Goal: Transaction & Acquisition: Purchase product/service

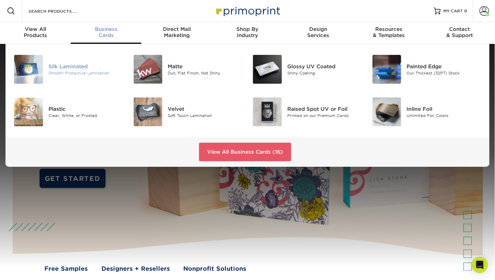
click at [66, 66] on div "Silk Laminated" at bounding box center [85, 67] width 75 height 8
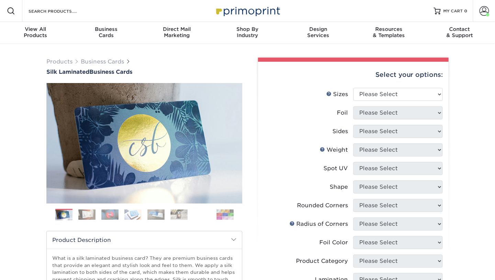
click at [428, 87] on div "Select your options:" at bounding box center [352, 75] width 179 height 26
click at [428, 89] on select "Please Select 1.5" x 3.5" - Mini 1.75" x 3.5" - Mini 2" x 2" - Square 2" x 3" -…" at bounding box center [397, 94] width 89 height 13
select select "2.00x3.50"
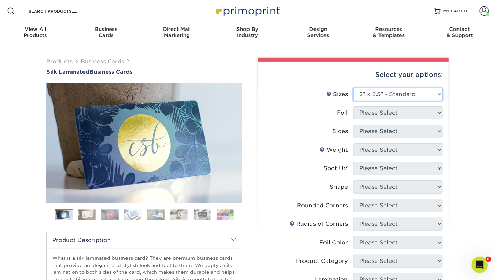
click at [353, 88] on select "Please Select 1.5" x 3.5" - Mini 1.75" x 3.5" - Mini 2" x 2" - Square 2" x 3" -…" at bounding box center [397, 94] width 89 height 13
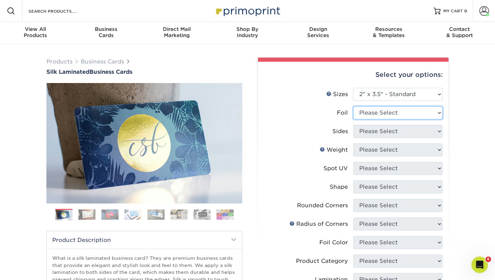
click at [378, 110] on select "Please Select Yes No" at bounding box center [397, 112] width 89 height 13
select select "0"
click at [353, 106] on select "Please Select Yes No" at bounding box center [397, 112] width 89 height 13
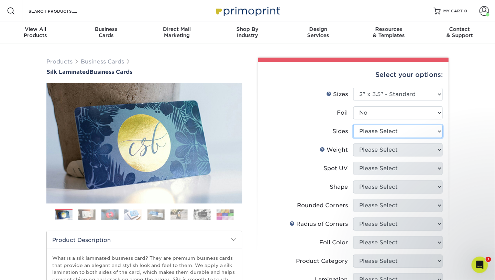
click at [362, 131] on select "Please Select Print Both Sides Print Front Only" at bounding box center [397, 131] width 89 height 13
select select "13abbda7-1d64-4f25-8bb2-c179b224825d"
click at [353, 125] on select "Please Select Print Both Sides Print Front Only" at bounding box center [397, 131] width 89 height 13
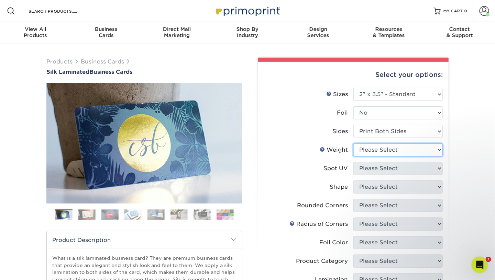
click at [361, 150] on select "Please Select 16PT" at bounding box center [397, 150] width 89 height 13
select select "16PT"
click at [353, 144] on select "Please Select 16PT" at bounding box center [397, 150] width 89 height 13
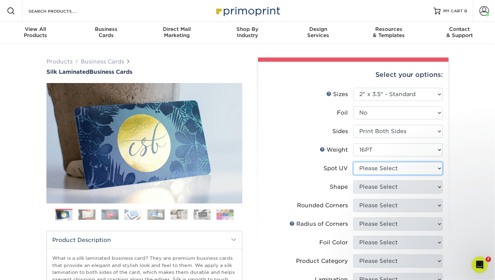
click at [362, 167] on select "Please Select No Spot UV Front and Back (Both Sides) Front Only Back Only" at bounding box center [397, 168] width 89 height 13
select select "1"
click at [353, 162] on select "Please Select No Spot UV Front and Back (Both Sides) Front Only Back Only" at bounding box center [397, 168] width 89 height 13
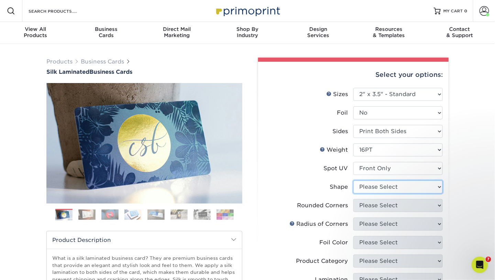
click at [356, 186] on select "Please Select Standard" at bounding box center [397, 187] width 89 height 13
select select "standard"
click at [353, 181] on select "Please Select Standard" at bounding box center [397, 187] width 89 height 13
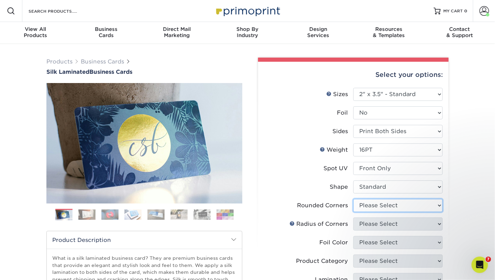
drag, startPoint x: 362, startPoint y: 205, endPoint x: 362, endPoint y: 209, distance: 4.5
click at [362, 205] on select "Please Select Yes - Round 2 Corners Yes - Round 4 Corners No" at bounding box center [397, 205] width 89 height 13
select select "0"
click at [353, 199] on select "Please Select Yes - Round 2 Corners Yes - Round 4 Corners No" at bounding box center [397, 205] width 89 height 13
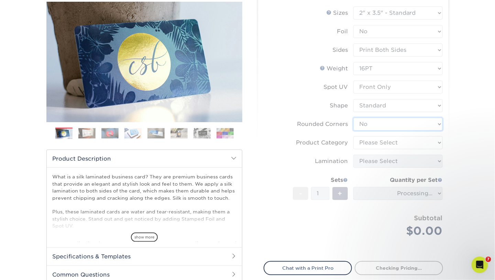
scroll to position [81, 0]
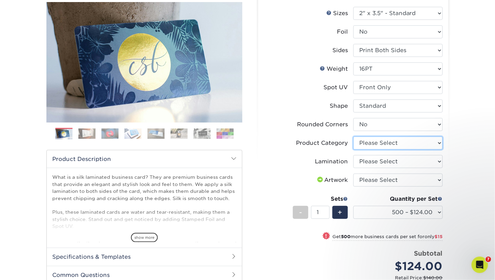
click at [381, 142] on select "Please Select Business Cards" at bounding box center [397, 143] width 89 height 13
select select "3b5148f1-0588-4f88-a218-97bcfdce65c1"
click at [353, 137] on select "Please Select Business Cards" at bounding box center [397, 143] width 89 height 13
click at [370, 162] on select "Please Select Silk" at bounding box center [397, 161] width 89 height 13
select select "ccacb42f-45f7-42d3-bbd3-7c8421cf37f0"
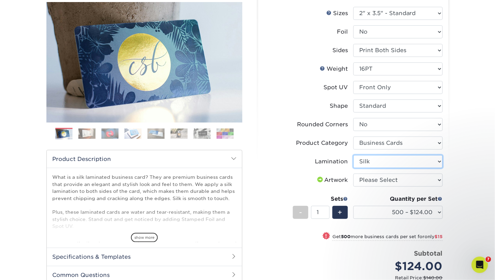
click at [353, 155] on select "Please Select Silk" at bounding box center [397, 161] width 89 height 13
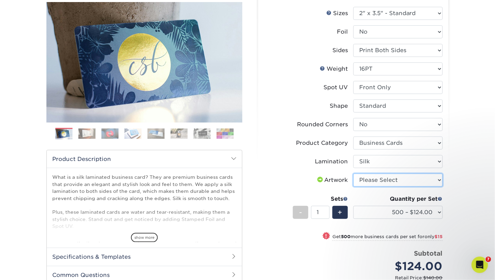
click at [363, 180] on select "Please Select I will upload files I need a design - $100" at bounding box center [397, 180] width 89 height 13
select select "upload"
click at [353, 174] on select "Please Select I will upload files I need a design - $100" at bounding box center [397, 180] width 89 height 13
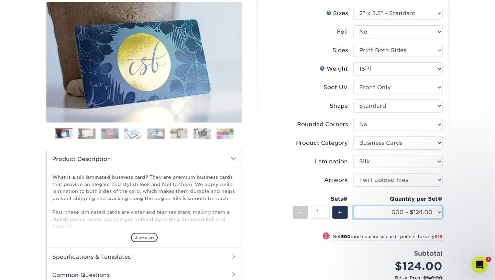
click at [366, 210] on select "500 – $124.00 1000 – $139.00 2500 – $341.00 5000 – $571.00 10000 – $1028.00" at bounding box center [397, 212] width 89 height 13
select select "1000 – $139.00"
click at [353, 206] on select "500 – $124.00 1000 – $139.00 2500 – $341.00 5000 – $571.00 10000 – $1028.00" at bounding box center [397, 212] width 89 height 13
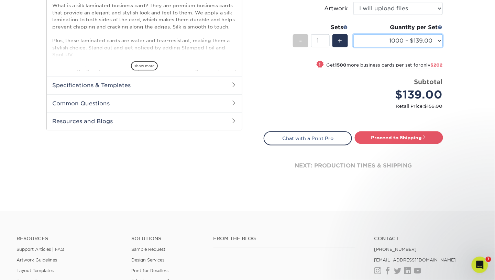
scroll to position [270, 0]
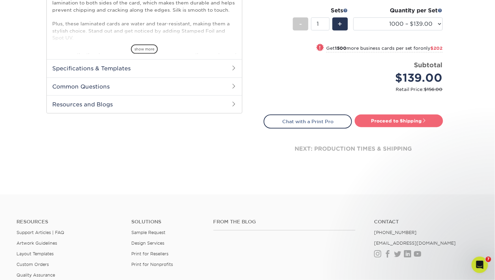
click at [398, 126] on link "Proceed to Shipping" at bounding box center [399, 121] width 88 height 12
type input "Set 1"
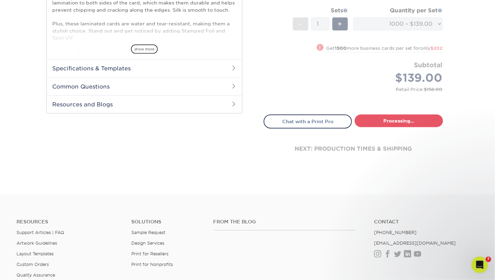
select select "954c6a71-1ba0-4948-9719-7cdfdf84b72c"
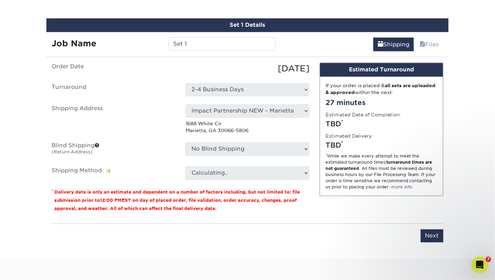
scroll to position [403, 0]
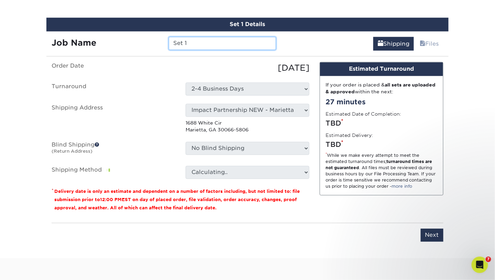
click at [212, 48] on input "Set 1" at bounding box center [222, 43] width 107 height 13
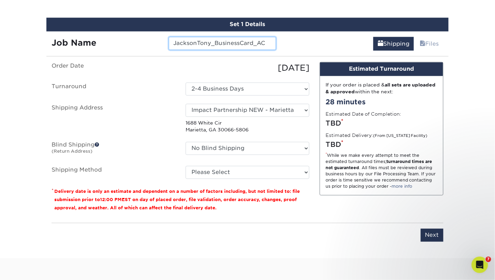
type input "JacksonTony_BusinessCard_AC"
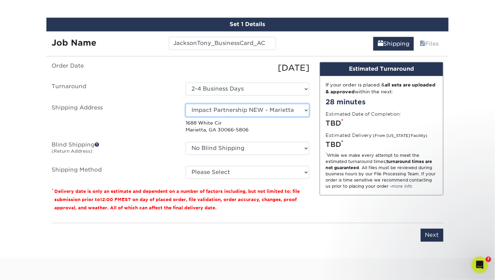
click at [195, 113] on select "Select One Andrew Hansen - Palm Spring, Suite 3 John McNamara - 7350 W. College…" at bounding box center [248, 110] width 124 height 13
select select "262197"
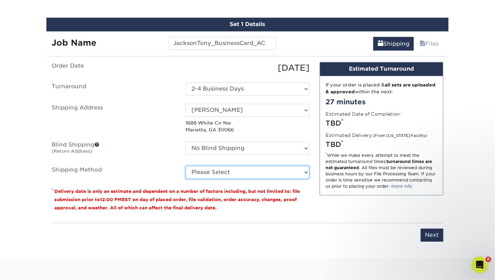
click at [249, 169] on select "Please Select Ground Shipping (+$8.96) 3 Day Shipping Service (+$16.60) 2 Day A…" at bounding box center [248, 172] width 124 height 13
select select "03"
click at [186, 166] on select "Please Select Ground Shipping (+$8.96) 3 Day Shipping Service (+$16.60) 2 Day A…" at bounding box center [248, 172] width 124 height 13
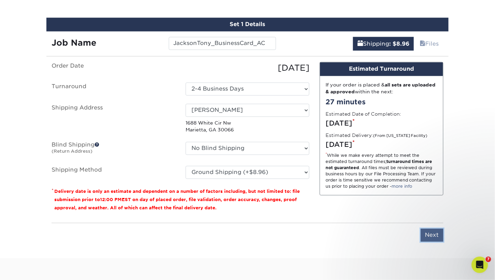
click at [426, 229] on input "Next" at bounding box center [431, 235] width 23 height 13
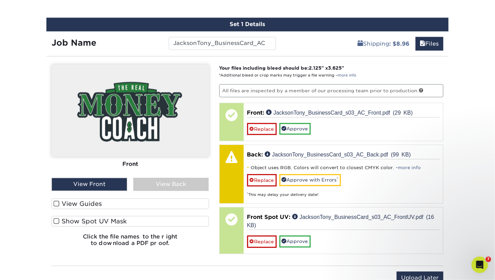
click at [183, 179] on div "View Back" at bounding box center [171, 184] width 76 height 13
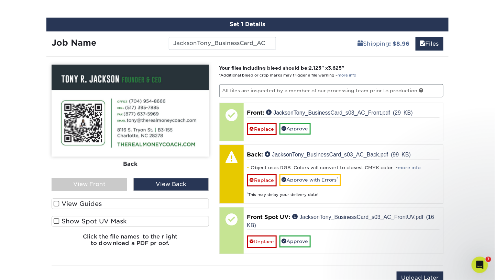
click at [102, 179] on div "View Front" at bounding box center [90, 184] width 76 height 13
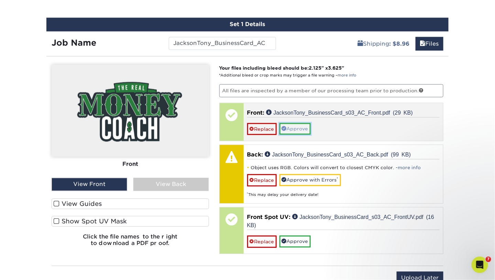
click at [299, 126] on link "Approve" at bounding box center [294, 129] width 31 height 12
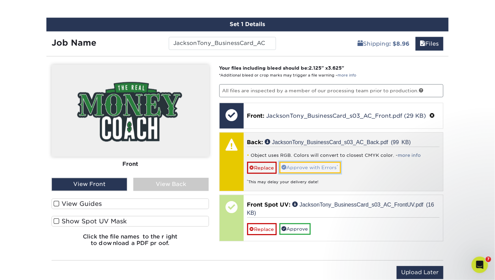
click at [309, 164] on link "Approve with Errors *" at bounding box center [309, 168] width 61 height 12
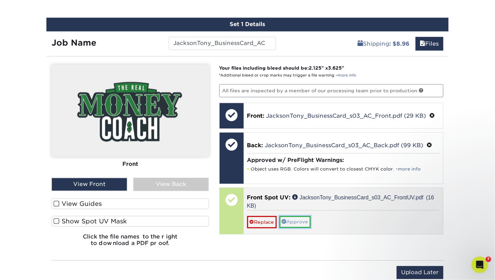
click at [304, 224] on link "Approve" at bounding box center [294, 222] width 31 height 12
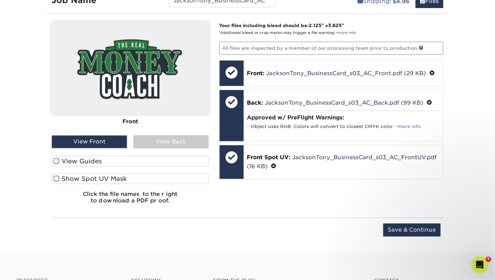
scroll to position [446, 0]
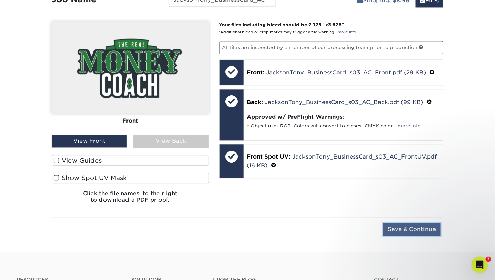
click at [399, 223] on input "Save & Continue" at bounding box center [411, 229] width 57 height 13
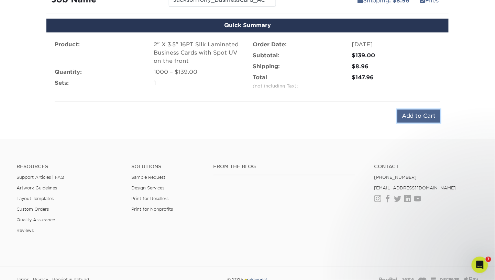
click at [418, 112] on input "Add to Cart" at bounding box center [418, 116] width 43 height 13
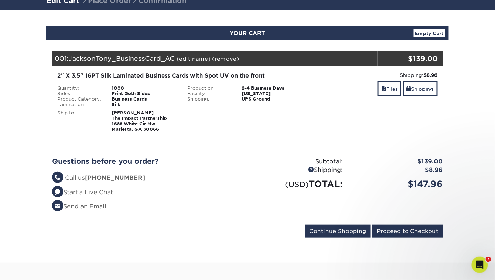
scroll to position [55, 0]
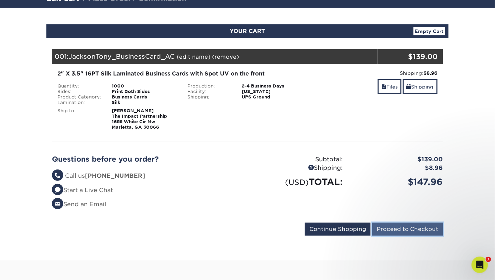
click at [377, 226] on input "Proceed to Checkout" at bounding box center [407, 229] width 71 height 13
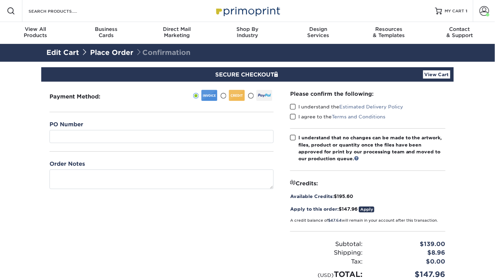
click at [294, 108] on span at bounding box center [293, 107] width 6 height 7
click at [0, 0] on input "I understand the Estimated Delivery Policy" at bounding box center [0, 0] width 0 height 0
click at [296, 116] on label "I agree to the Terms and Conditions" at bounding box center [337, 116] width 95 height 7
click at [0, 0] on input "I agree to the Terms and Conditions" at bounding box center [0, 0] width 0 height 0
click at [291, 139] on span at bounding box center [293, 138] width 6 height 7
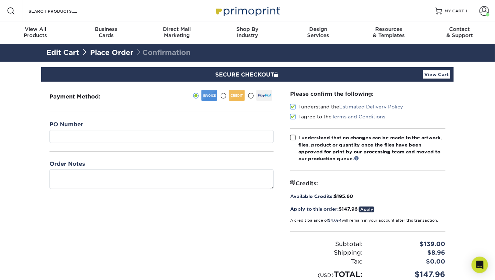
click at [0, 0] on input "I understand that no changes can be made to the artwork, files, product or quan…" at bounding box center [0, 0] width 0 height 0
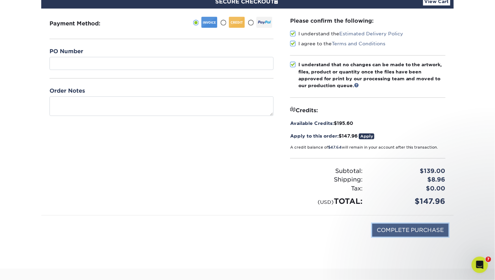
click at [414, 234] on input "COMPLETE PURCHASE" at bounding box center [410, 230] width 76 height 13
type input "PROCESSING, PLEASE WAIT..."
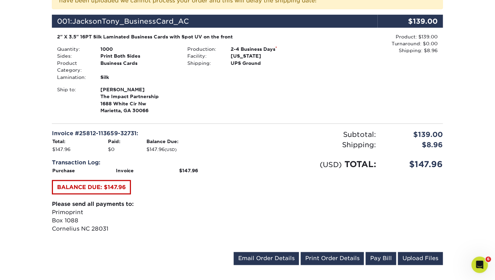
scroll to position [177, 0]
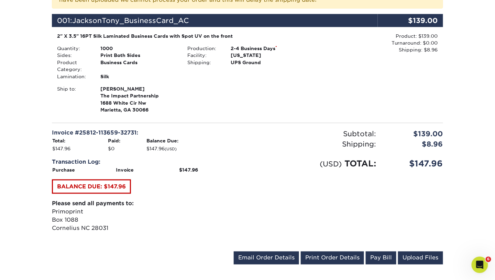
click at [388, 164] on div "$147.96" at bounding box center [414, 164] width 67 height 12
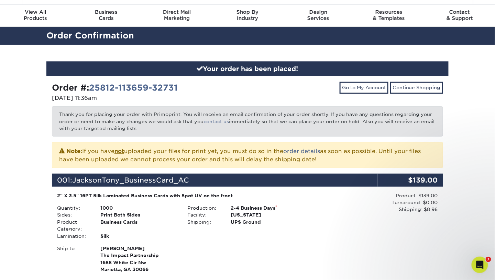
scroll to position [17, 0]
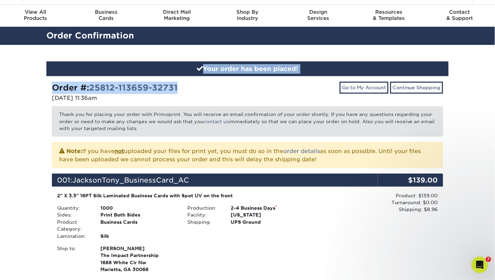
drag, startPoint x: 188, startPoint y: 88, endPoint x: 37, endPoint y: 69, distance: 152.1
click at [37, 69] on div "Your order has been placed! Order #: 25812-113659-32731 [DATE] 11:36am Go to My…" at bounding box center [247, 247] width 495 height 404
click at [42, 90] on div "Your order has been placed! Order #: 25812-113659-32731 [DATE] 11:36am Go to My…" at bounding box center [247, 247] width 412 height 404
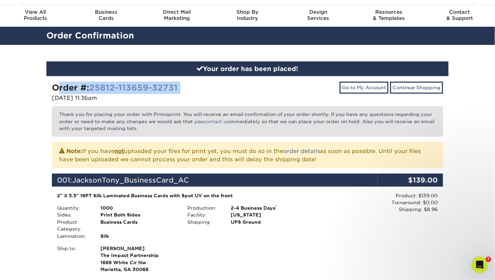
drag, startPoint x: 43, startPoint y: 90, endPoint x: 177, endPoint y: 92, distance: 134.3
click at [177, 92] on div "Your order has been placed! Order #: 25812-113659-32731 [DATE] 11:36am Go to My…" at bounding box center [247, 247] width 412 height 404
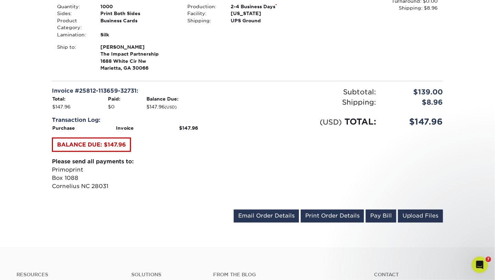
scroll to position [219, 0]
drag, startPoint x: 404, startPoint y: 122, endPoint x: 499, endPoint y: 141, distance: 97.1
click at [494, 141] on html "Resources Menu Search Products Account Welcome, Impact Primo Client Account Das…" at bounding box center [247, 114] width 495 height 667
copy div "$147.96"
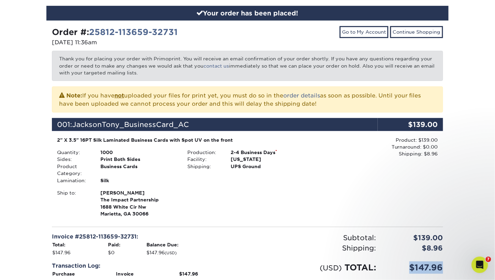
scroll to position [74, 0]
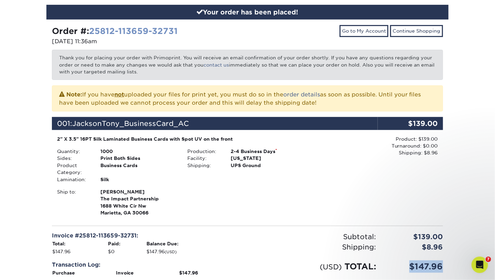
click at [158, 26] on link "25812-113659-32731" at bounding box center [133, 31] width 89 height 10
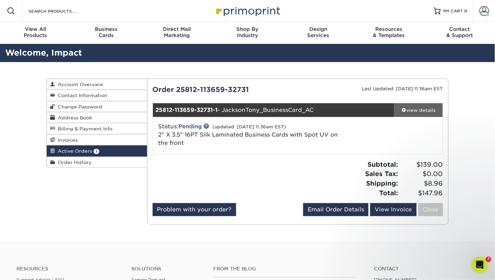
click at [410, 111] on div "view details" at bounding box center [418, 110] width 48 height 7
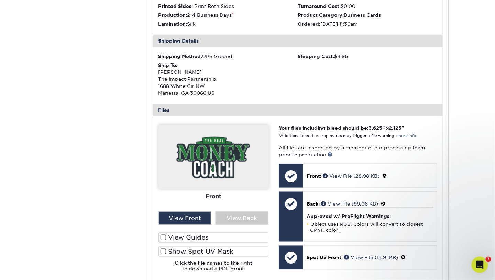
scroll to position [213, 0]
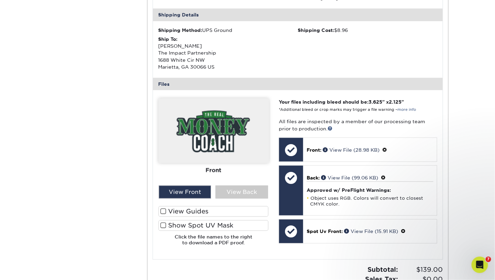
click at [227, 199] on div at bounding box center [213, 175] width 110 height 153
click at [225, 189] on div "View Back" at bounding box center [241, 192] width 53 height 13
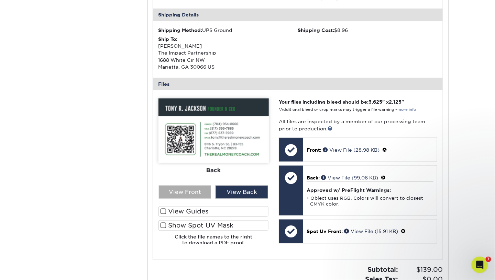
click at [203, 189] on div "View Front" at bounding box center [185, 192] width 53 height 13
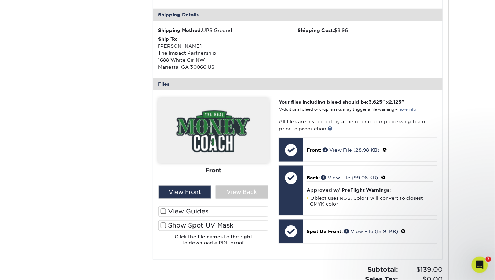
click at [200, 227] on label "Show Spot UV Mask" at bounding box center [213, 226] width 110 height 11
click at [0, 0] on input "Show Spot UV Mask" at bounding box center [0, 0] width 0 height 0
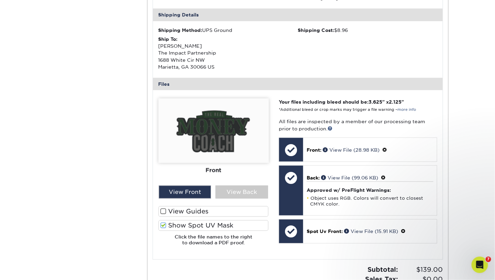
click at [200, 227] on label "Show Spot UV Mask" at bounding box center [213, 226] width 110 height 11
click at [0, 0] on input "Show Spot UV Mask" at bounding box center [0, 0] width 0 height 0
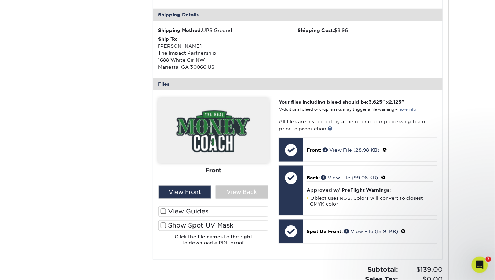
click at [200, 227] on label "Show Spot UV Mask" at bounding box center [213, 226] width 110 height 11
click at [0, 0] on input "Show Spot UV Mask" at bounding box center [0, 0] width 0 height 0
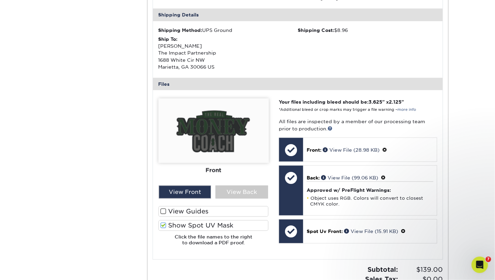
click at [200, 227] on label "Show Spot UV Mask" at bounding box center [213, 226] width 110 height 11
click at [0, 0] on input "Show Spot UV Mask" at bounding box center [0, 0] width 0 height 0
